Goal: Task Accomplishment & Management: Use online tool/utility

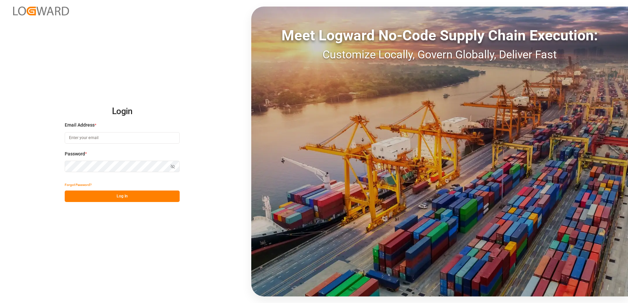
type input "[PERSON_NAME][EMAIL_ADDRESS][PERSON_NAME][DOMAIN_NAME]"
click at [122, 199] on button "Log In" at bounding box center [122, 196] width 115 height 11
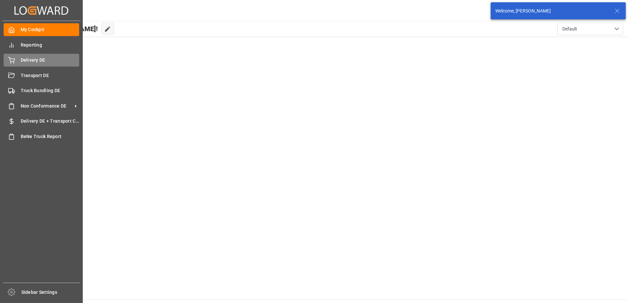
click at [12, 56] on div "Delivery DE Delivery DE" at bounding box center [42, 60] width 76 height 13
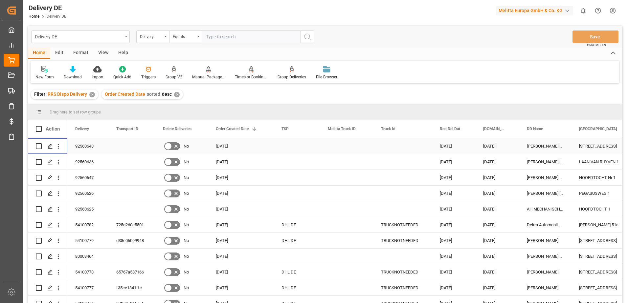
click at [39, 145] on input "Press Space to toggle row selection (unchecked)" at bounding box center [39, 146] width 6 height 6
checkbox input "true"
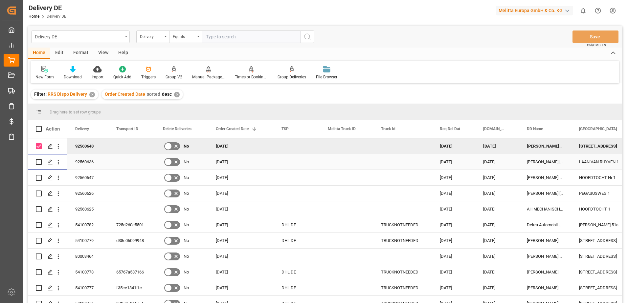
click at [40, 163] on input "Press Space to toggle row selection (unchecked)" at bounding box center [39, 162] width 6 height 6
checkbox input "true"
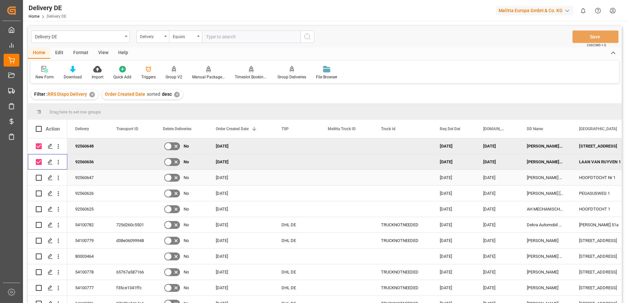
click at [40, 176] on input "Press Space to toggle row selection (unchecked)" at bounding box center [39, 178] width 6 height 6
checkbox input "true"
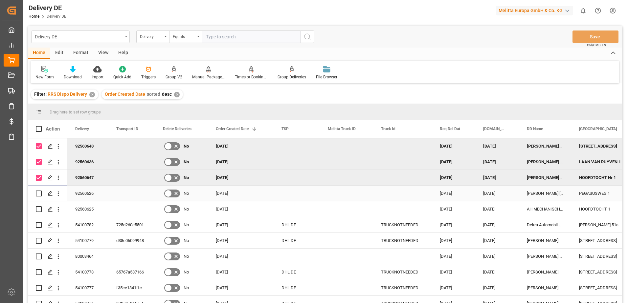
click at [40, 193] on input "Press Space to toggle row selection (unchecked)" at bounding box center [39, 194] width 6 height 6
checkbox input "true"
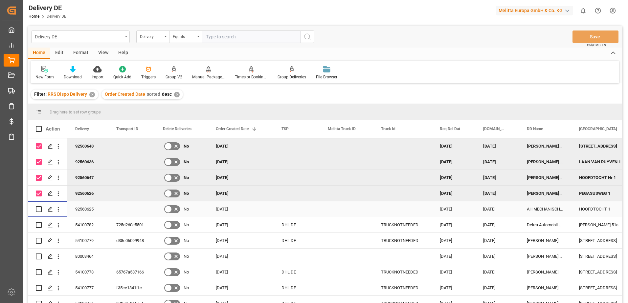
click at [39, 211] on input "Press Space to toggle row selection (unchecked)" at bounding box center [39, 210] width 6 height 6
checkbox input "true"
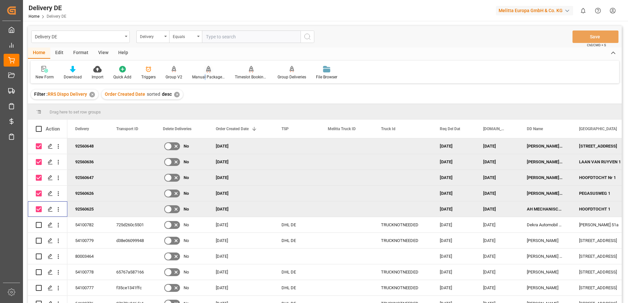
click at [204, 76] on div "Manual Package TypeDetermination" at bounding box center [208, 77] width 33 height 6
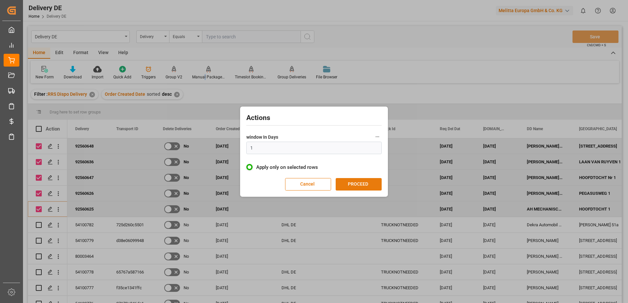
click at [370, 184] on button "PROCEED" at bounding box center [359, 184] width 46 height 12
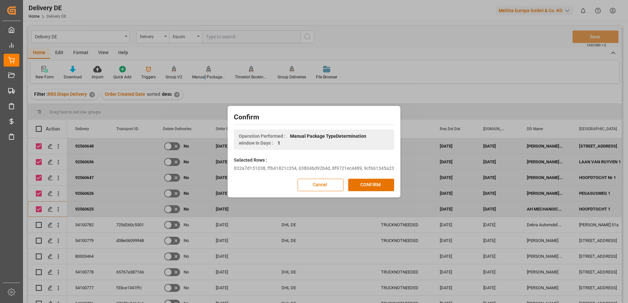
click at [370, 184] on button "CONFIRM" at bounding box center [371, 185] width 46 height 12
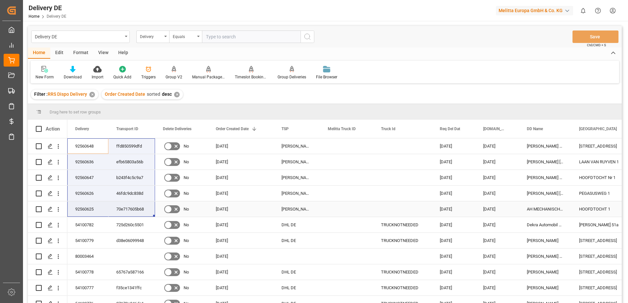
drag, startPoint x: 84, startPoint y: 142, endPoint x: 125, endPoint y: 208, distance: 77.4
click at [88, 147] on div "92560648" at bounding box center [87, 146] width 41 height 15
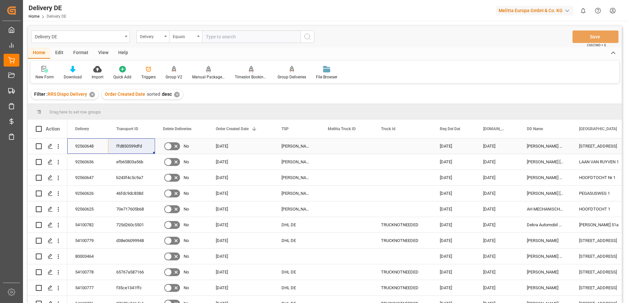
drag, startPoint x: 88, startPoint y: 147, endPoint x: 123, endPoint y: 147, distance: 35.1
drag, startPoint x: 75, startPoint y: 157, endPoint x: 127, endPoint y: 155, distance: 52.6
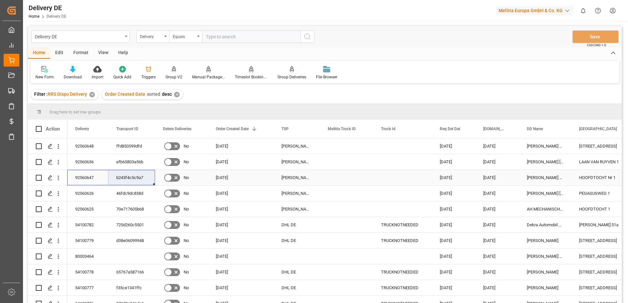
drag, startPoint x: 84, startPoint y: 177, endPoint x: 132, endPoint y: 177, distance: 47.6
drag, startPoint x: 82, startPoint y: 194, endPoint x: 126, endPoint y: 197, distance: 44.1
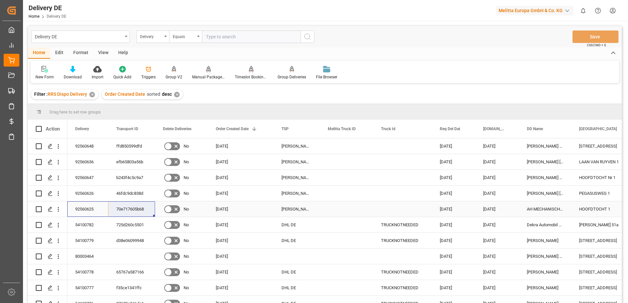
drag, startPoint x: 93, startPoint y: 211, endPoint x: 129, endPoint y: 210, distance: 36.8
click at [613, 10] on html "Created by potrace 1.15, written by [PERSON_NAME] [DATE]-[DATE] Created by potr…" at bounding box center [314, 151] width 628 height 303
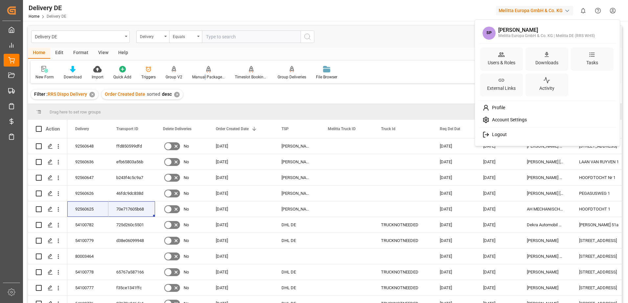
click at [499, 133] on span "Logout" at bounding box center [497, 135] width 17 height 6
